Goal: Ask a question

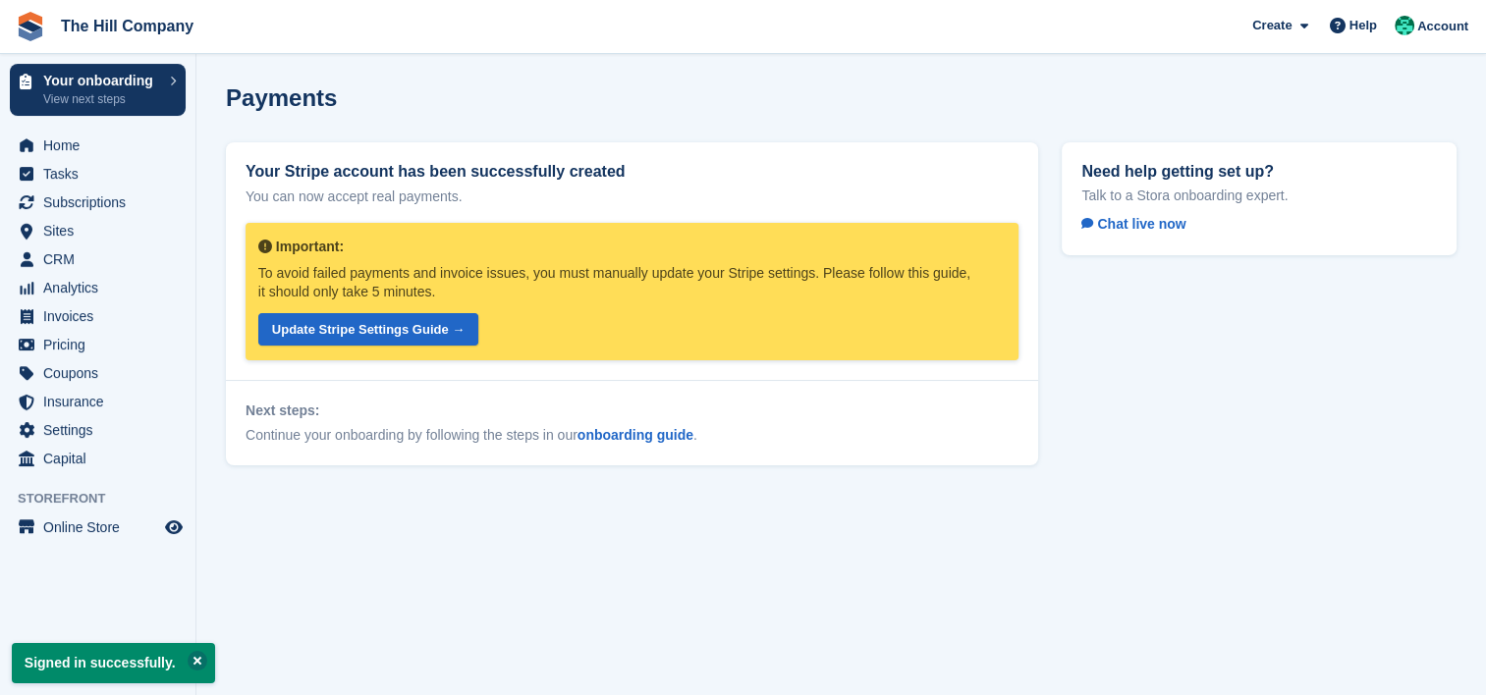
click at [191, 656] on button at bounding box center [198, 661] width 20 height 20
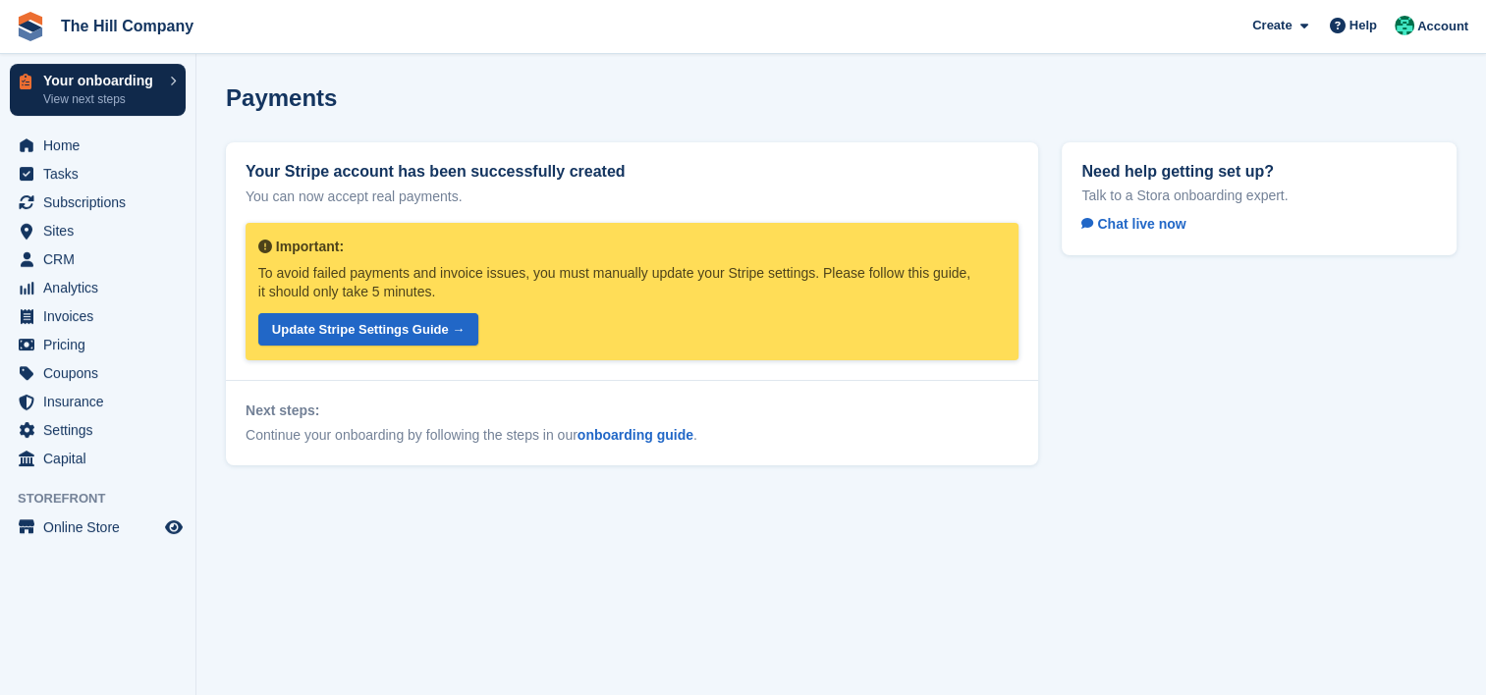
click at [86, 84] on p "Your onboarding" at bounding box center [101, 81] width 117 height 14
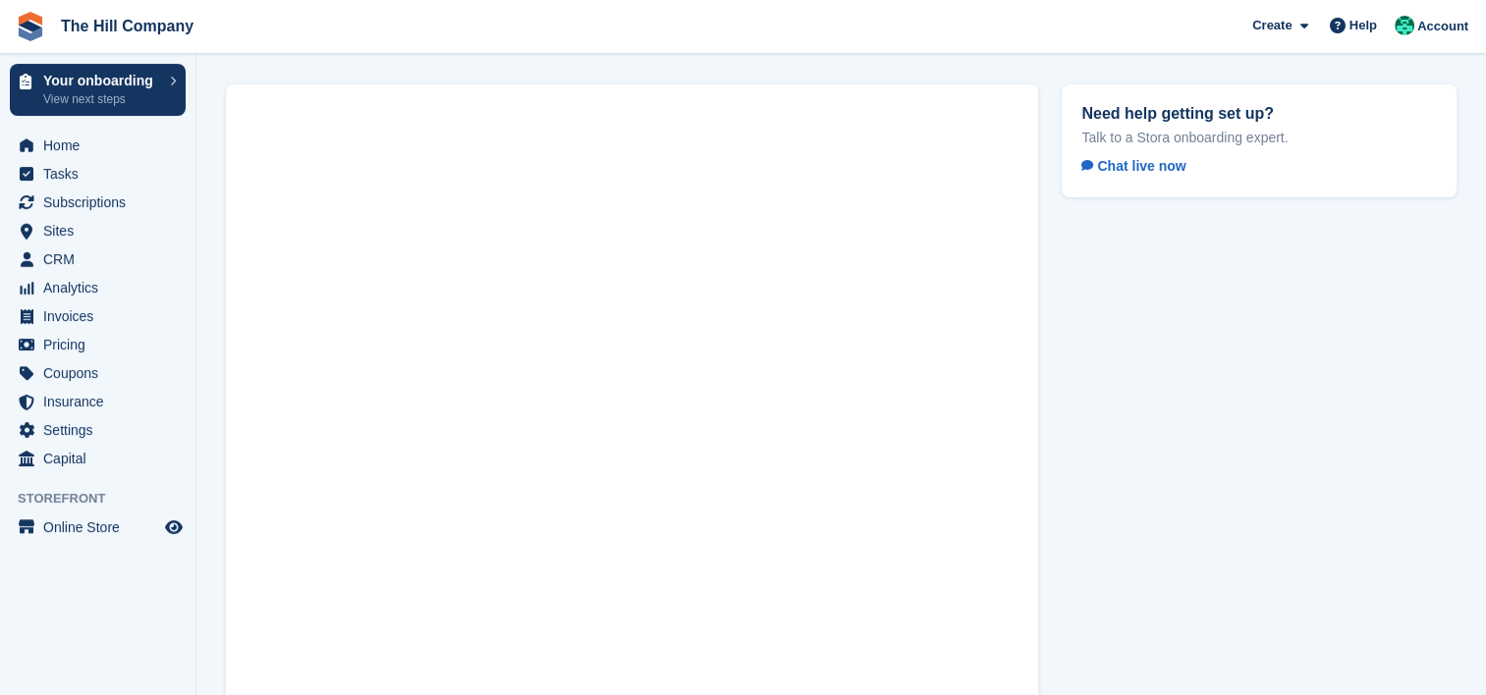
click at [1155, 361] on div "Need help getting set up? Talk to a Stora onboarding expert. Chat live now" at bounding box center [1259, 432] width 418 height 719
click at [1154, 360] on div "Need help getting set up? Talk to a Stora onboarding expert. Chat live now" at bounding box center [1259, 432] width 418 height 719
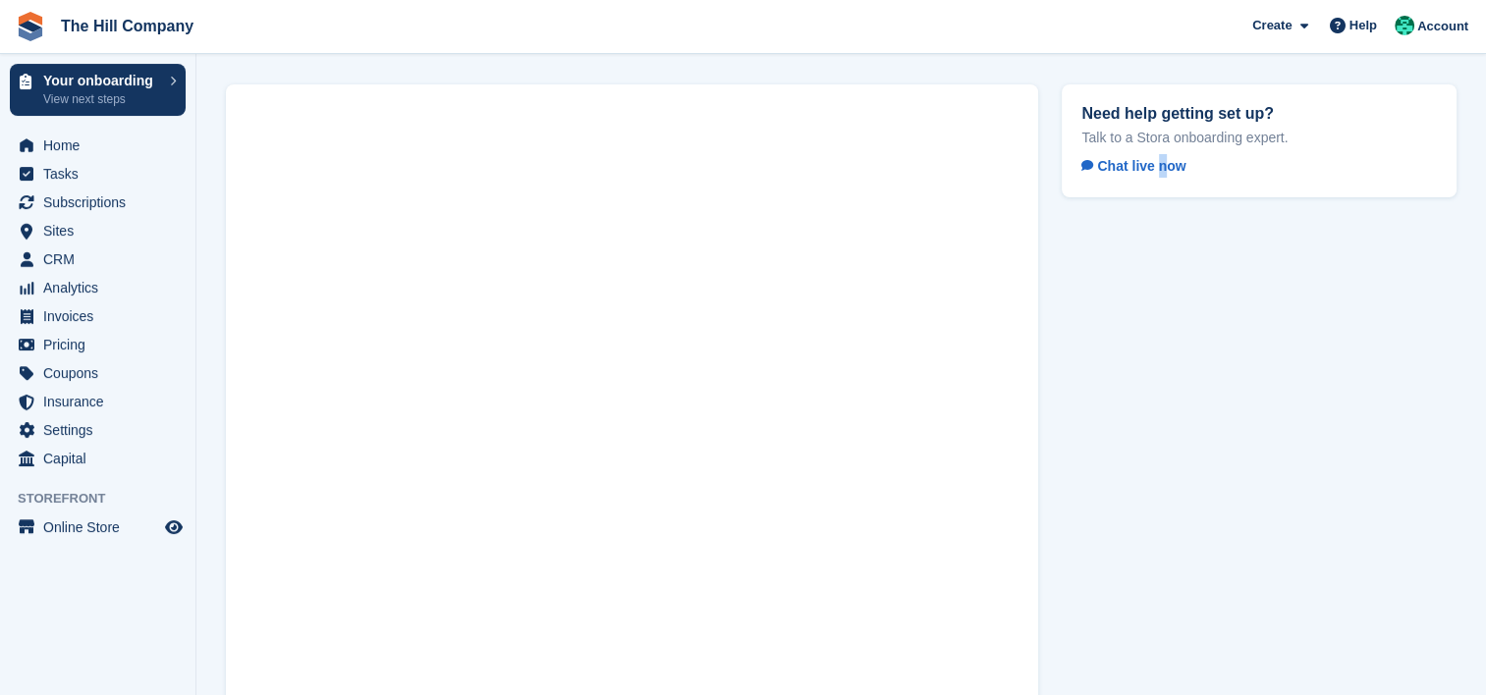
click at [1154, 360] on div "Need help getting set up? Talk to a Stora onboarding expert. Chat live now" at bounding box center [1259, 432] width 418 height 719
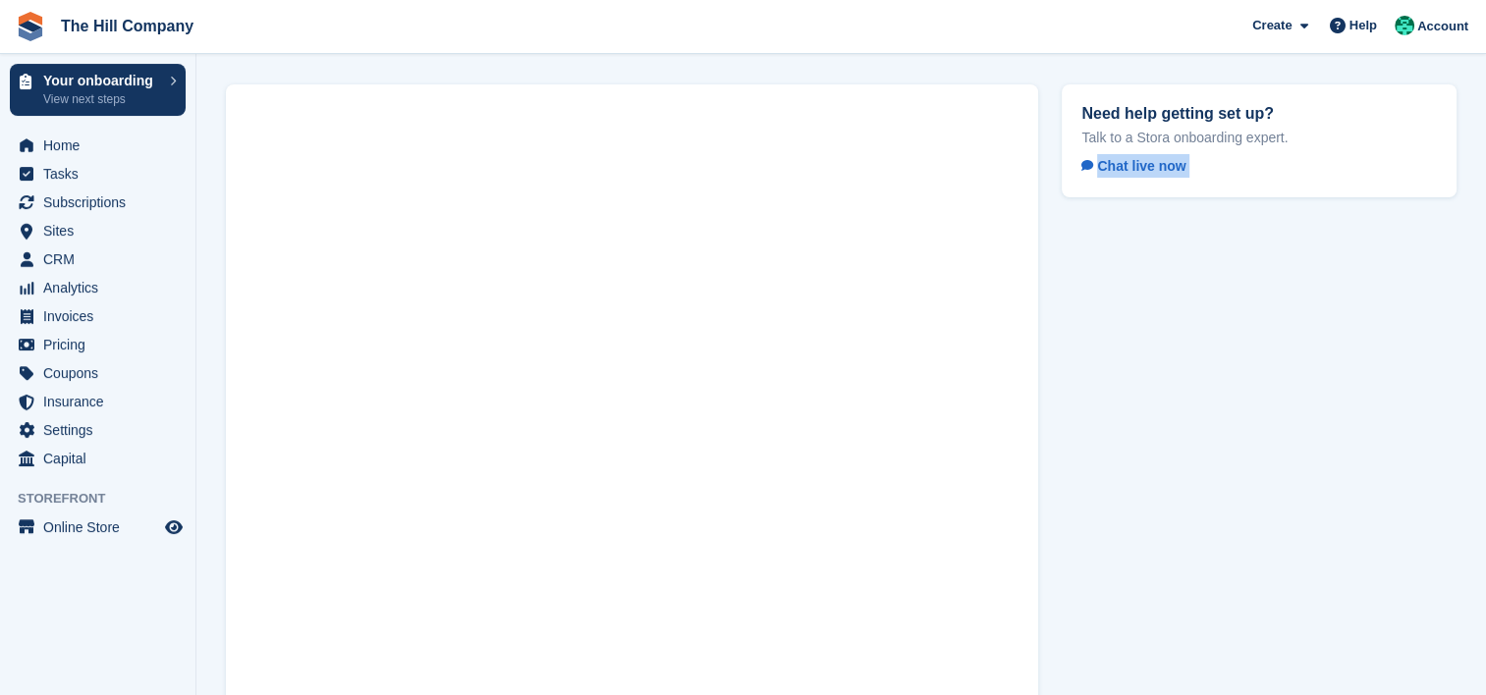
click at [1111, 404] on div "Need help getting set up? Talk to a Stora onboarding expert. Chat live now" at bounding box center [1259, 432] width 418 height 719
drag, startPoint x: 1111, startPoint y: 404, endPoint x: 1111, endPoint y: 425, distance: 21.6
click at [1111, 425] on div "Need help getting set up? Talk to a Stora onboarding expert. Chat live now" at bounding box center [1259, 432] width 418 height 719
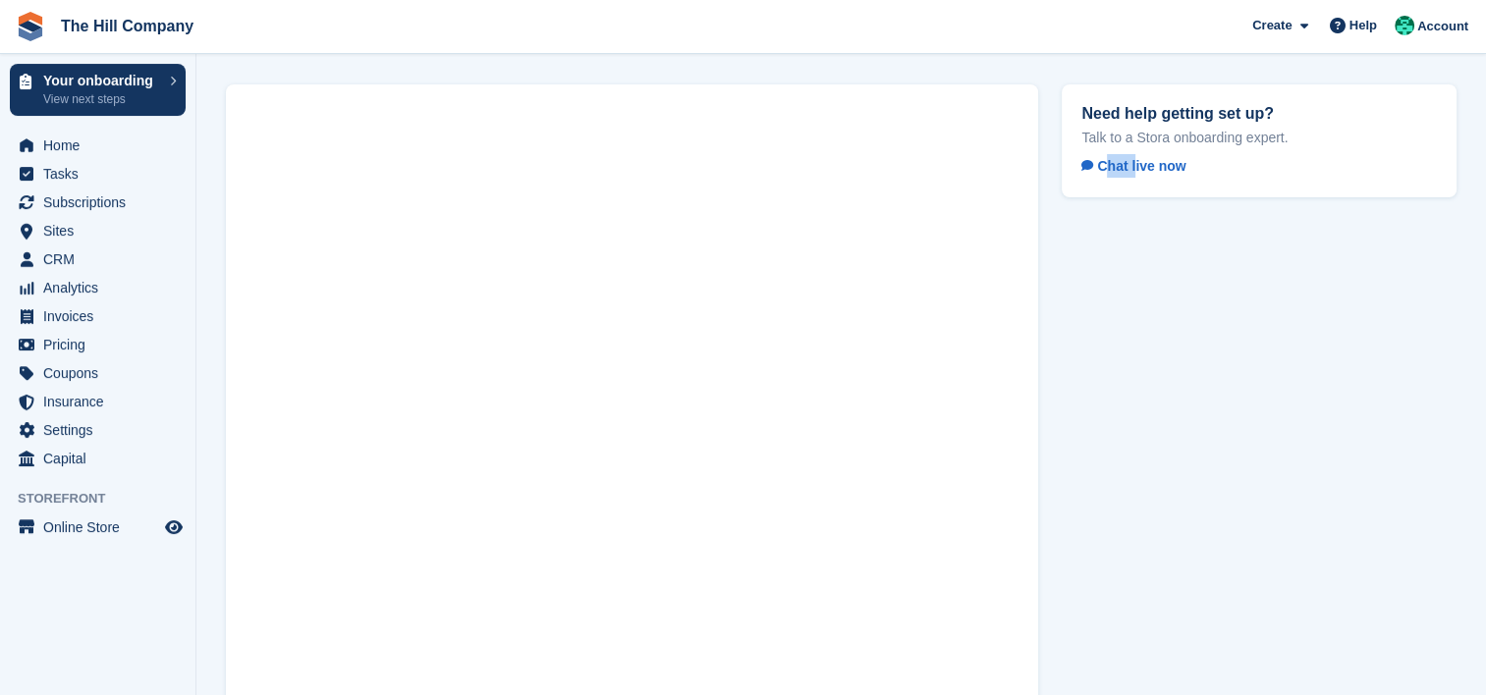
click at [1111, 417] on div "Need help getting set up? Talk to a Stora onboarding expert. Chat live now" at bounding box center [1259, 432] width 418 height 719
click at [1118, 412] on div "Need help getting set up? Talk to a Stora onboarding expert. Chat live now" at bounding box center [1259, 432] width 418 height 719
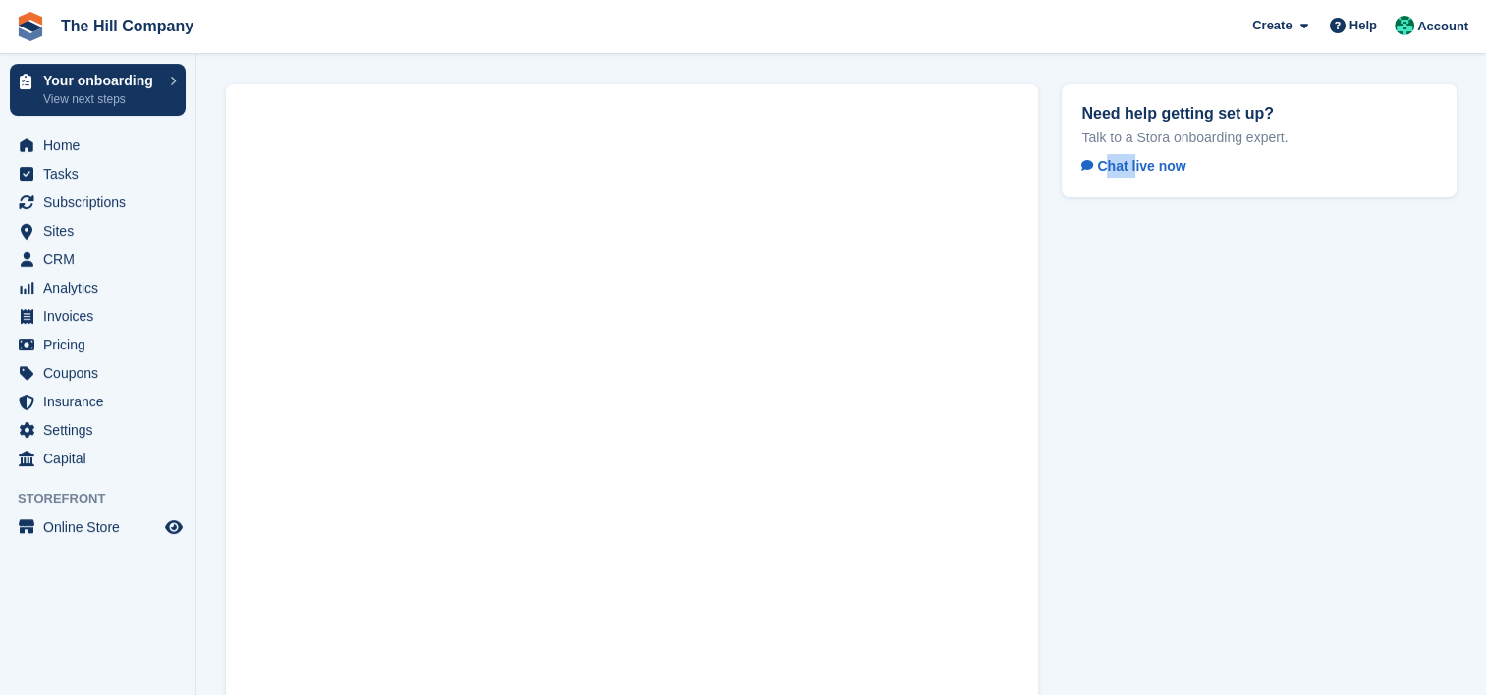
click at [1117, 412] on div "Need help getting set up? Talk to a Stora onboarding expert. Chat live now" at bounding box center [1259, 432] width 418 height 719
click at [1115, 412] on div "Need help getting set up? Talk to a Stora onboarding expert. Chat live now" at bounding box center [1259, 432] width 418 height 719
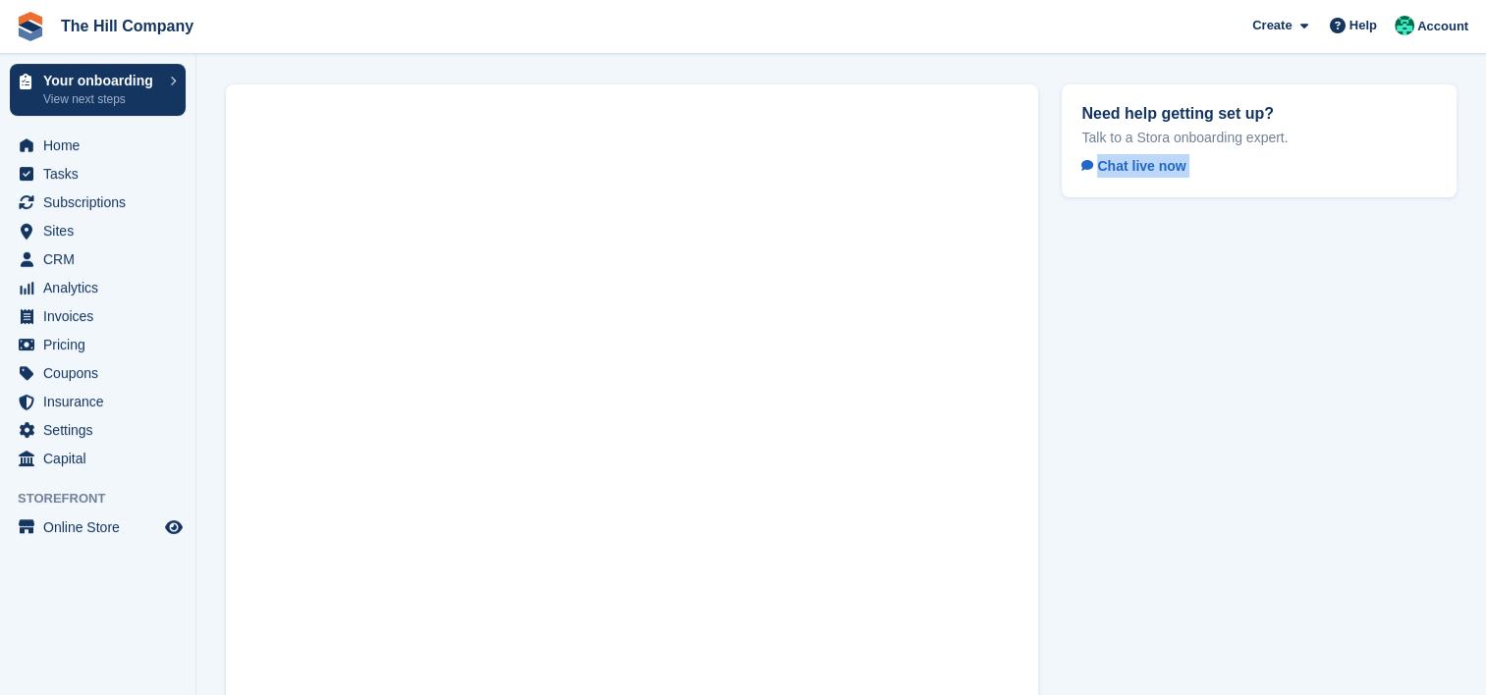
click at [1335, 357] on div "Need help getting set up? Talk to a Stora onboarding expert. Chat live now" at bounding box center [1259, 432] width 418 height 719
click at [1153, 451] on div "Need help getting set up? Talk to a Stora onboarding expert. Chat live now" at bounding box center [1259, 432] width 418 height 719
